Goal: Task Accomplishment & Management: Manage account settings

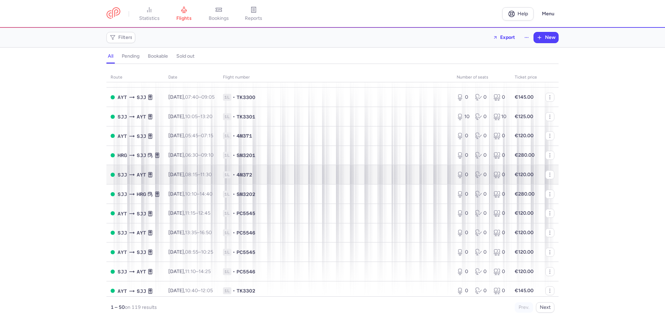
scroll to position [174, 0]
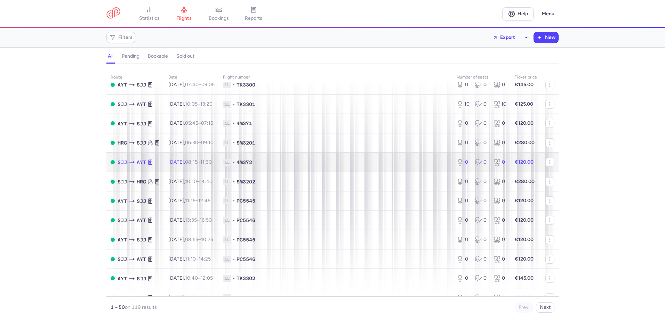
click at [212, 158] on td "[DATE] 08:15 – 11:30 +0" at bounding box center [191, 162] width 55 height 19
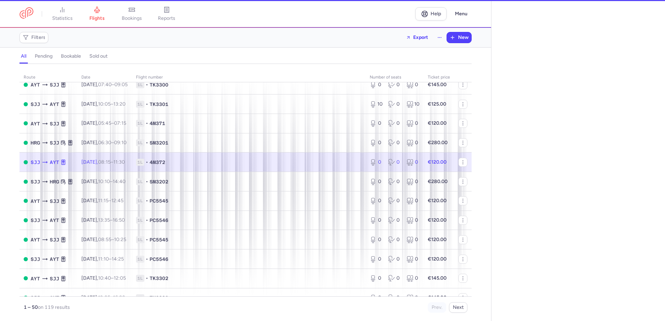
select select "days"
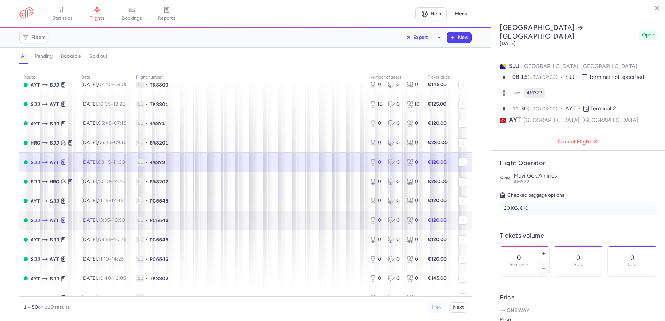
click at [97, 215] on td "[DATE] 13:35 – 16:50 +0" at bounding box center [104, 220] width 55 height 19
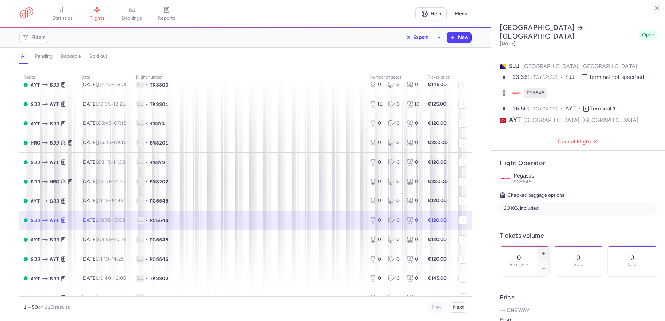
click at [545, 253] on line "button" at bounding box center [543, 253] width 3 height 0
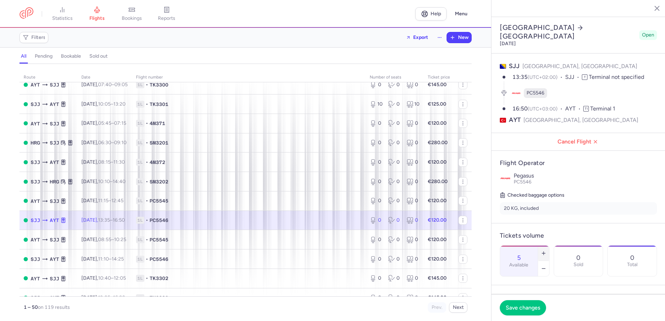
click at [545, 253] on line "button" at bounding box center [543, 253] width 3 height 0
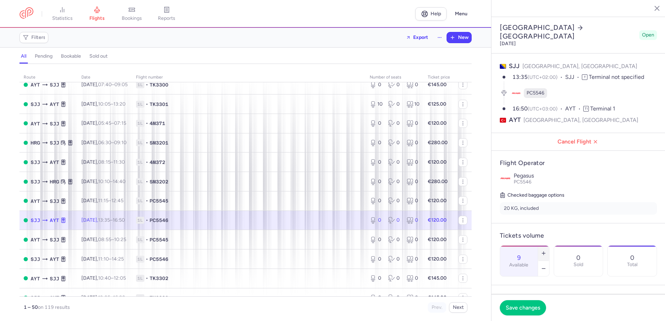
type input "10"
click at [531, 304] on button "Save changes" at bounding box center [522, 307] width 46 height 15
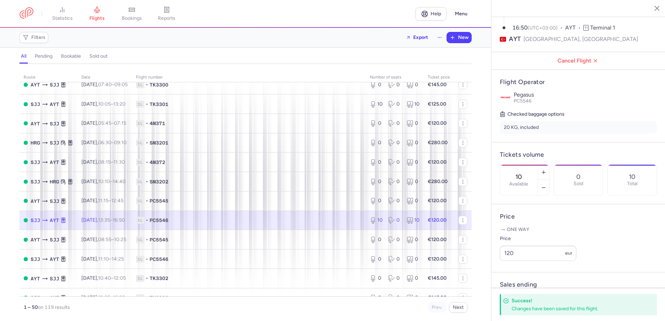
scroll to position [104, 0]
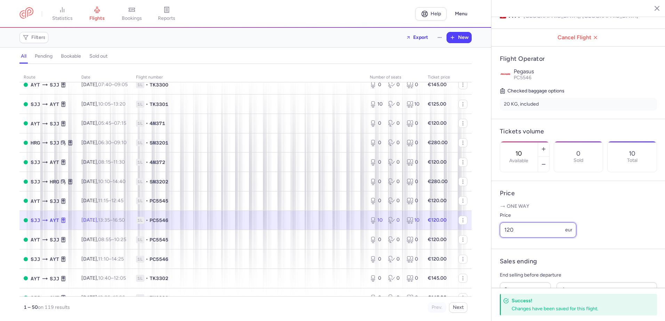
click at [519, 238] on input "120" at bounding box center [537, 229] width 76 height 15
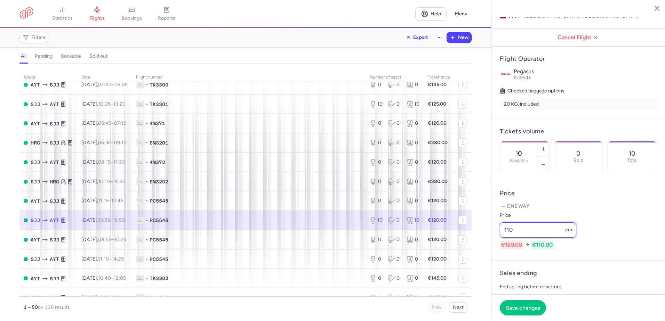
type input "110"
click at [516, 308] on span "Save changes" at bounding box center [522, 307] width 34 height 6
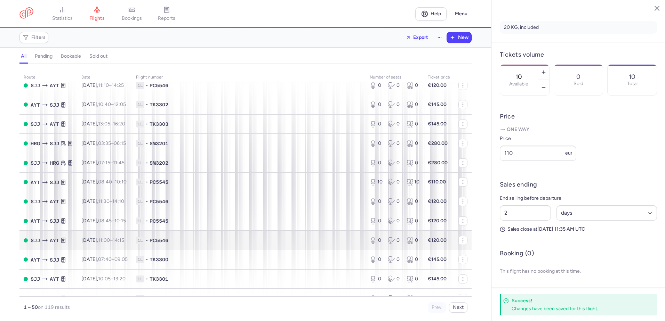
scroll to position [382, 0]
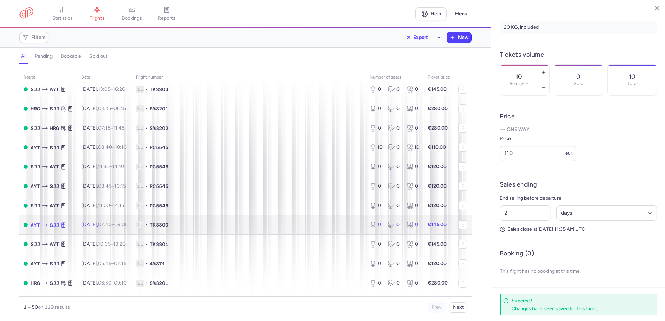
click at [128, 221] on td "[DATE] 07:40 – 09:05 +0" at bounding box center [104, 224] width 55 height 19
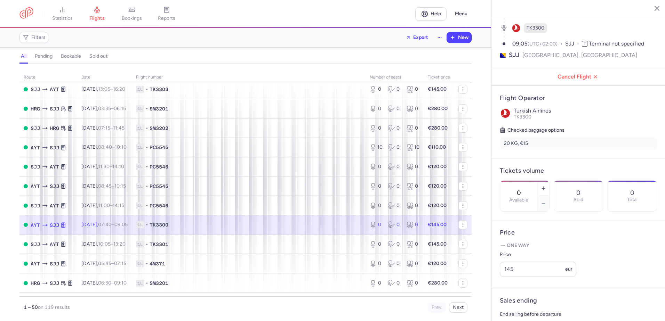
scroll to position [54, 0]
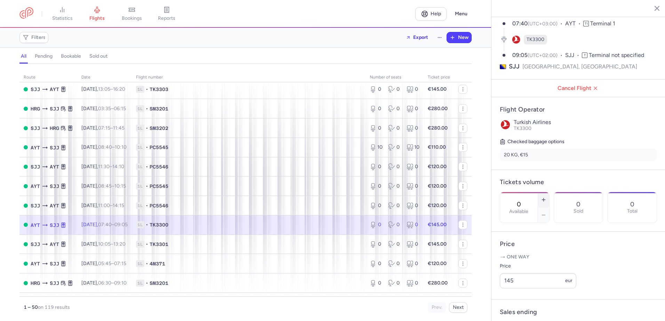
click at [546, 197] on icon "button" at bounding box center [543, 200] width 6 height 6
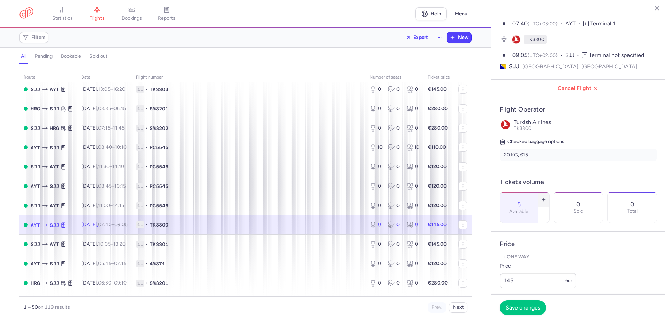
click at [546, 197] on icon "button" at bounding box center [543, 200] width 6 height 6
type input "8"
click at [522, 307] on span "Save changes" at bounding box center [522, 307] width 34 height 6
